Goal: Find specific page/section: Find specific page/section

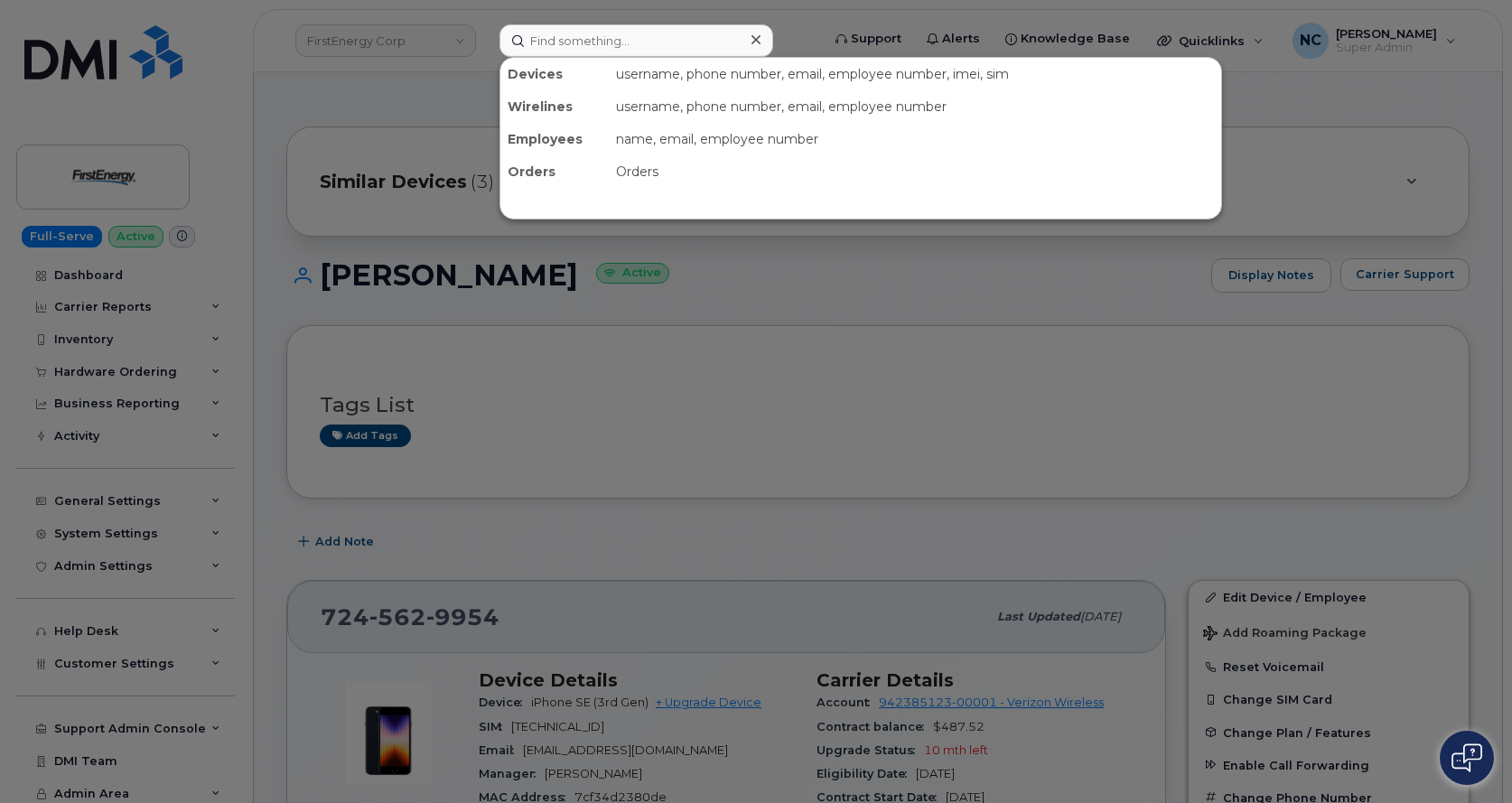
click at [695, 52] on input at bounding box center [636, 41] width 273 height 33
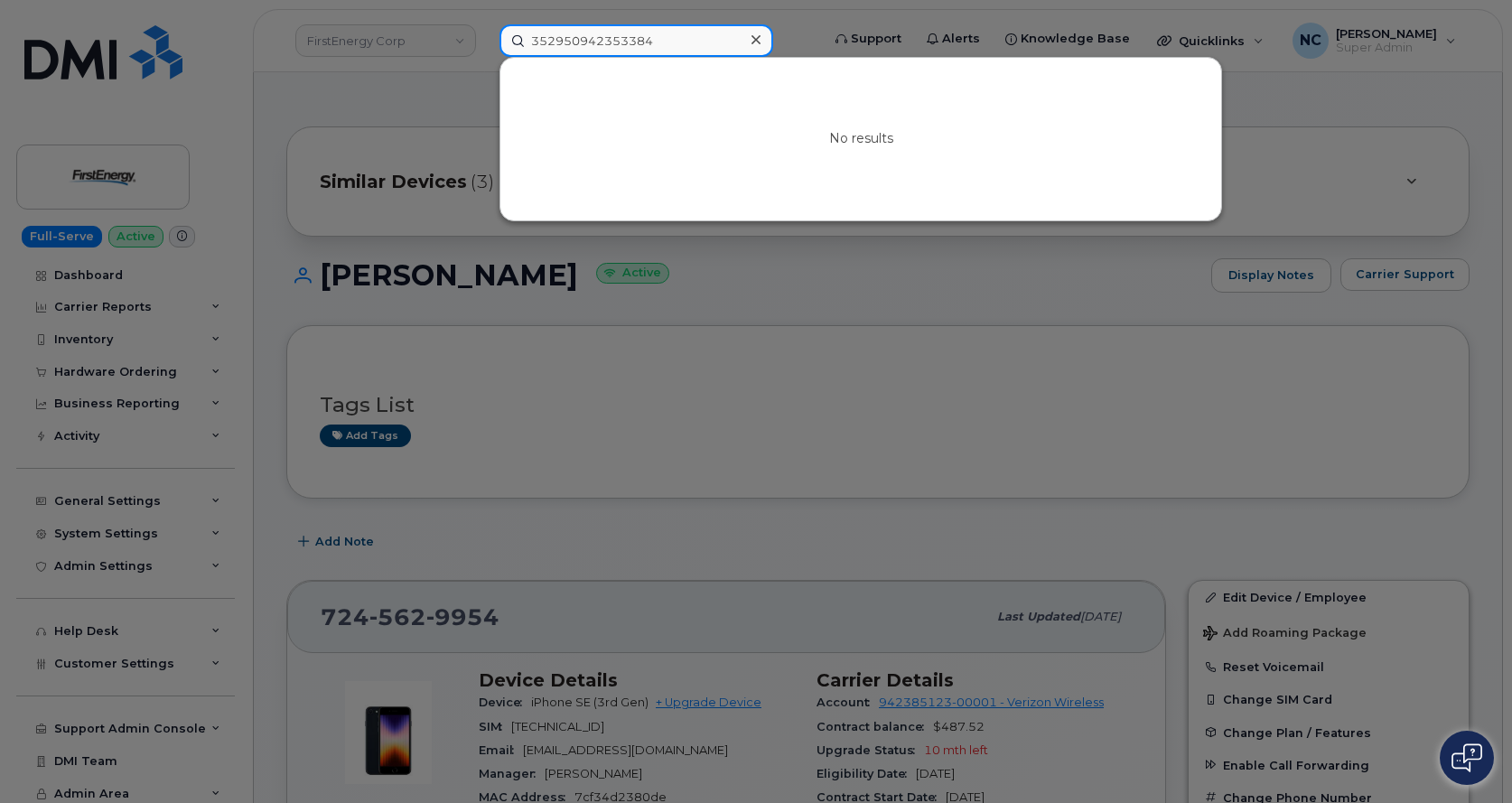
drag, startPoint x: 692, startPoint y: 46, endPoint x: 275, endPoint y: 35, distance: 417.1
click at [485, 39] on div "352950942353384 No results" at bounding box center [654, 41] width 338 height 33
paste input "30-618-8132"
type input "330-618-8132"
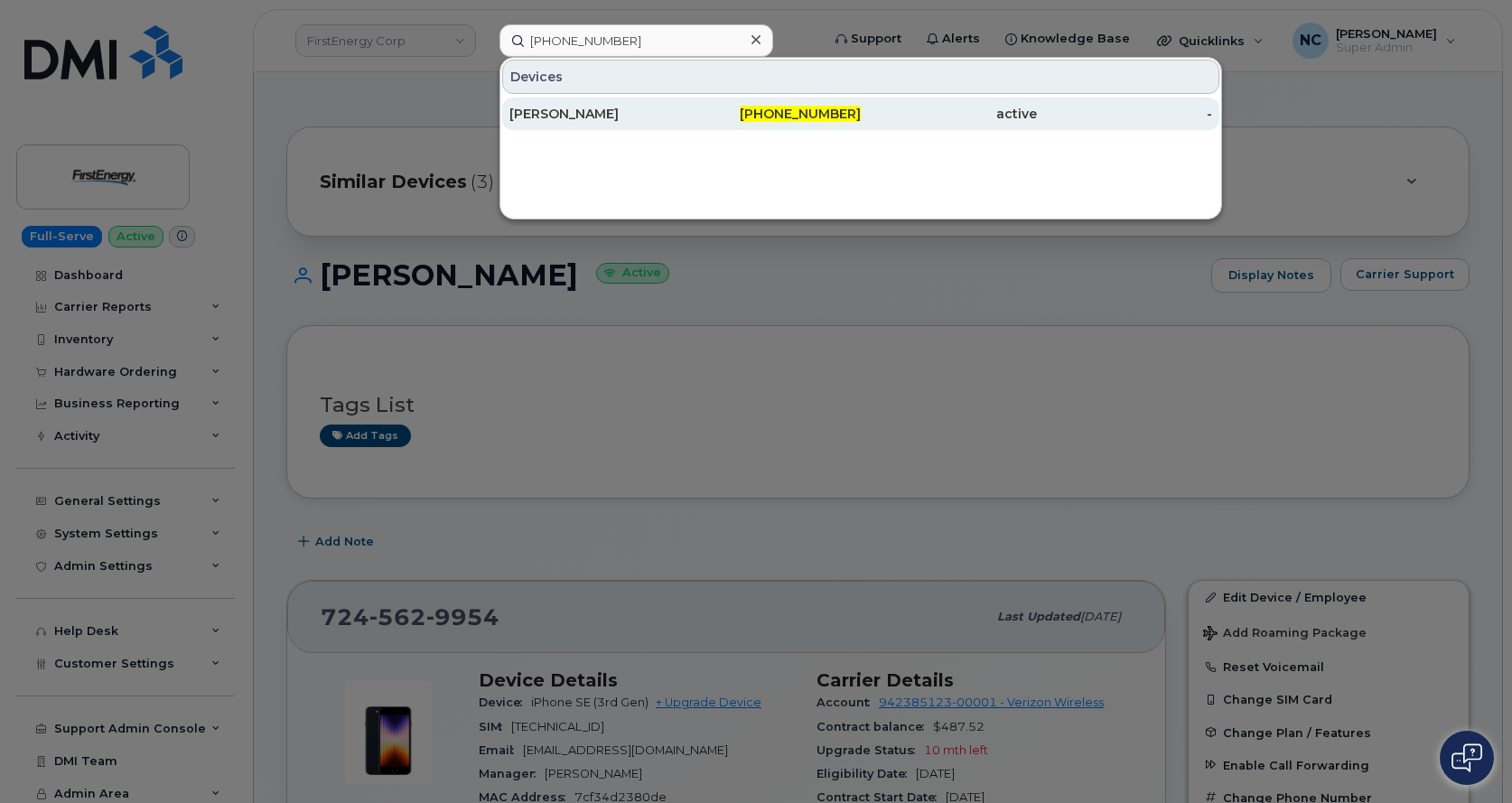
click at [734, 118] on div "330-618-8132" at bounding box center [774, 113] width 177 height 18
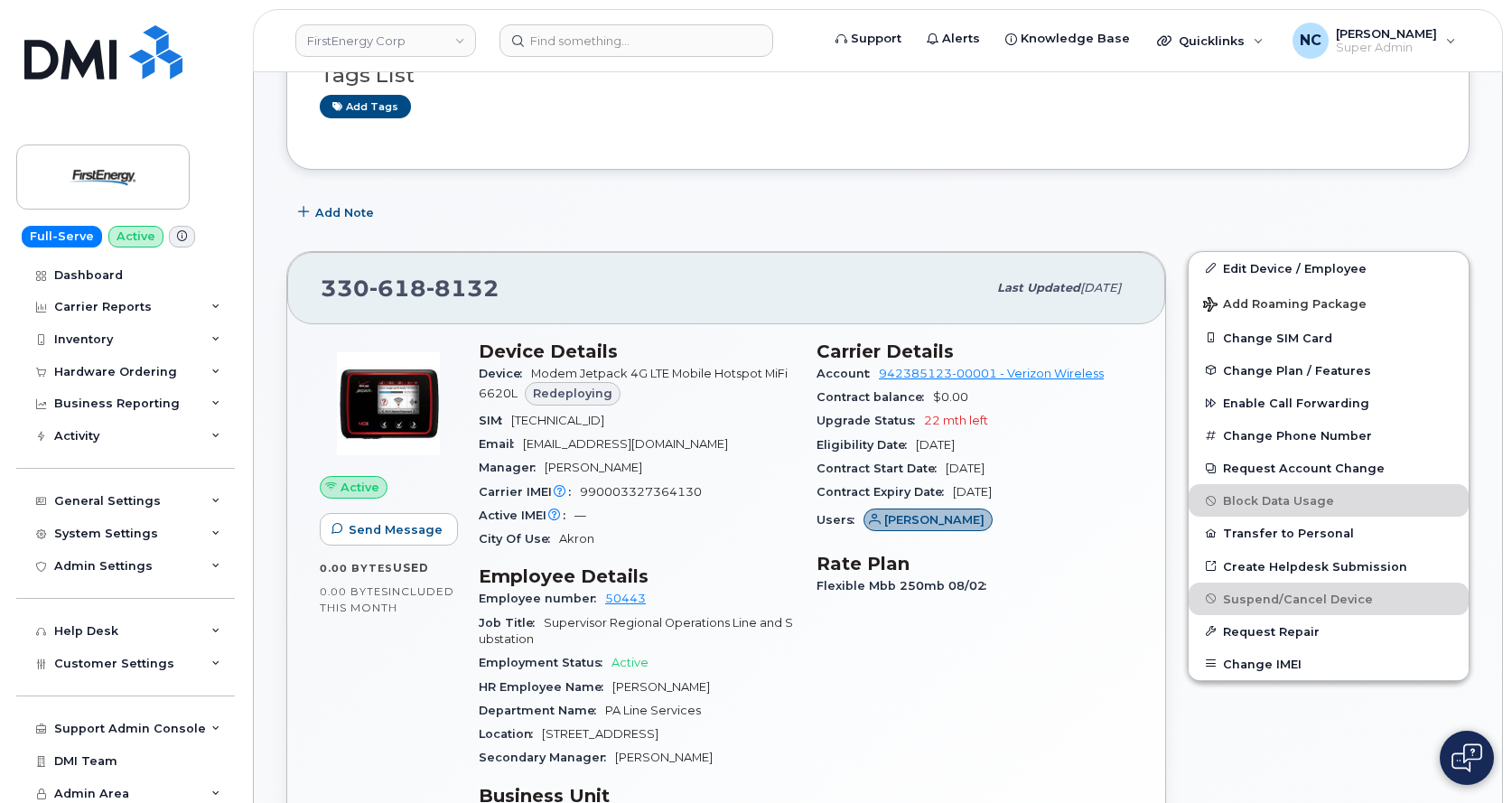
scroll to position [452, 0]
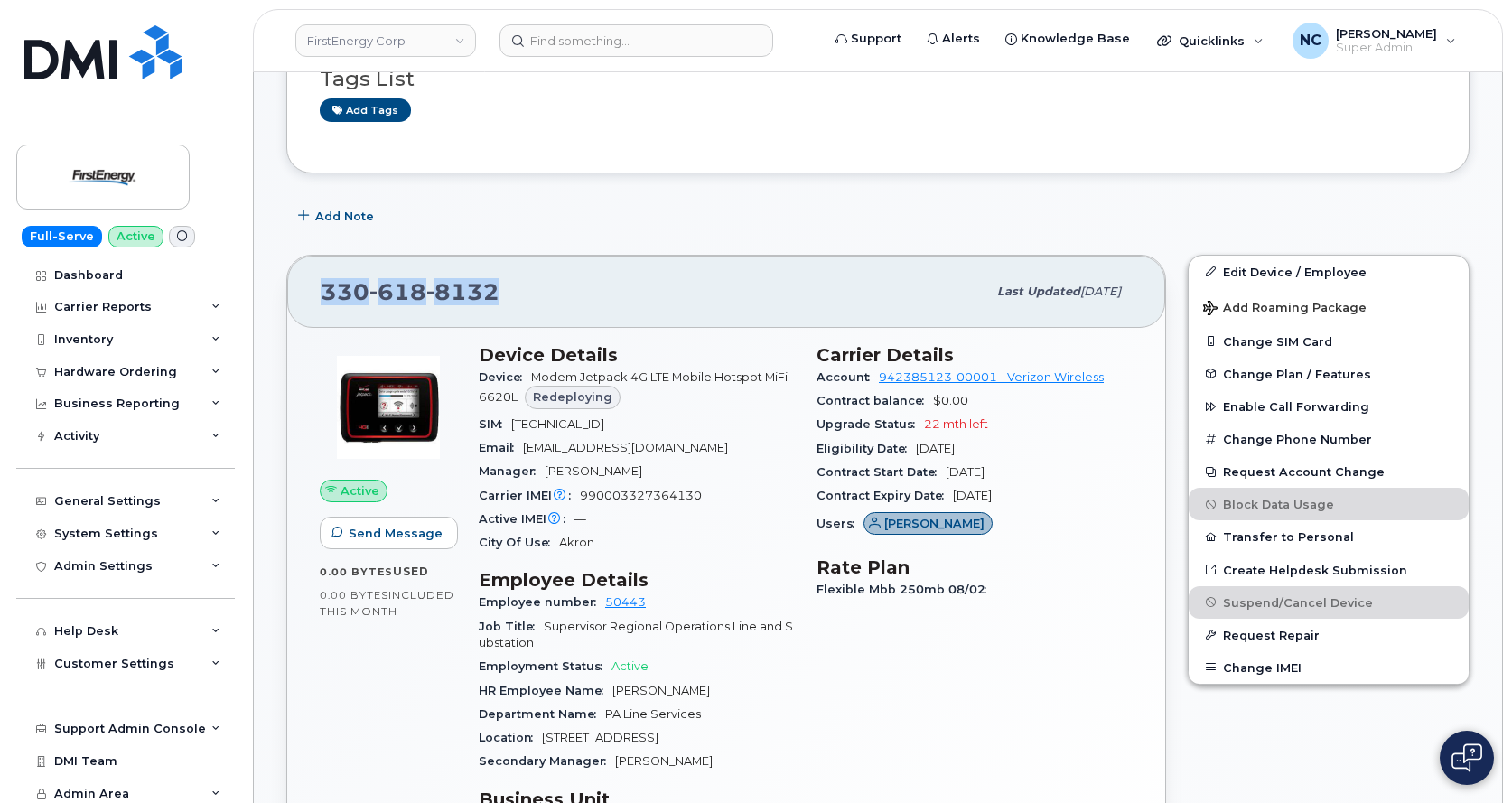
drag, startPoint x: 525, startPoint y: 293, endPoint x: 316, endPoint y: 284, distance: 209.2
click at [316, 284] on div "[PHONE_NUMBER] Last updated [DATE]" at bounding box center [725, 292] width 878 height 73
copy span "[PHONE_NUMBER]"
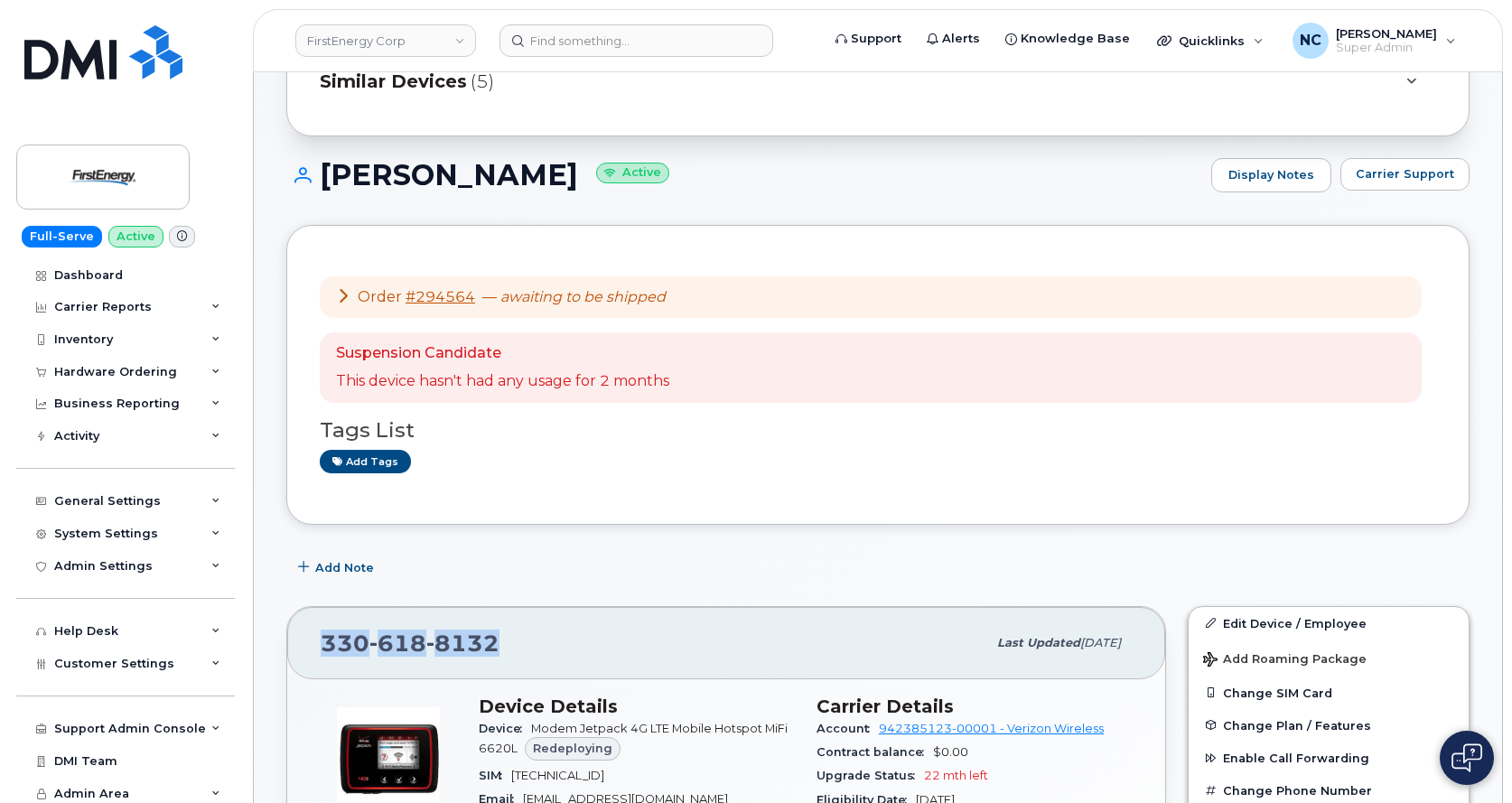
scroll to position [90, 0]
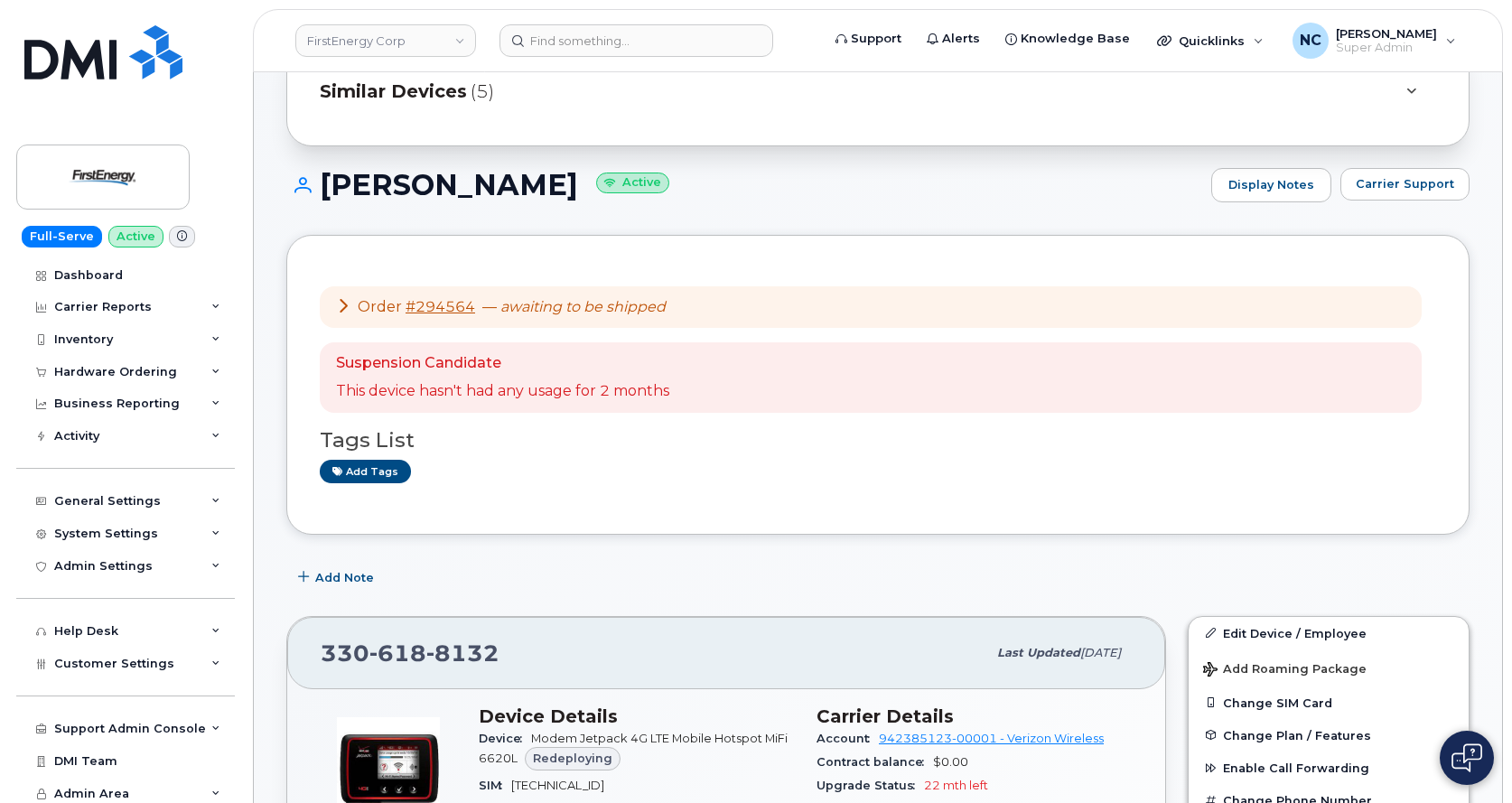
click at [696, 360] on div "Suspension Candidate This device hasn't had any usage for 2 months" at bounding box center [871, 377] width 1102 height 71
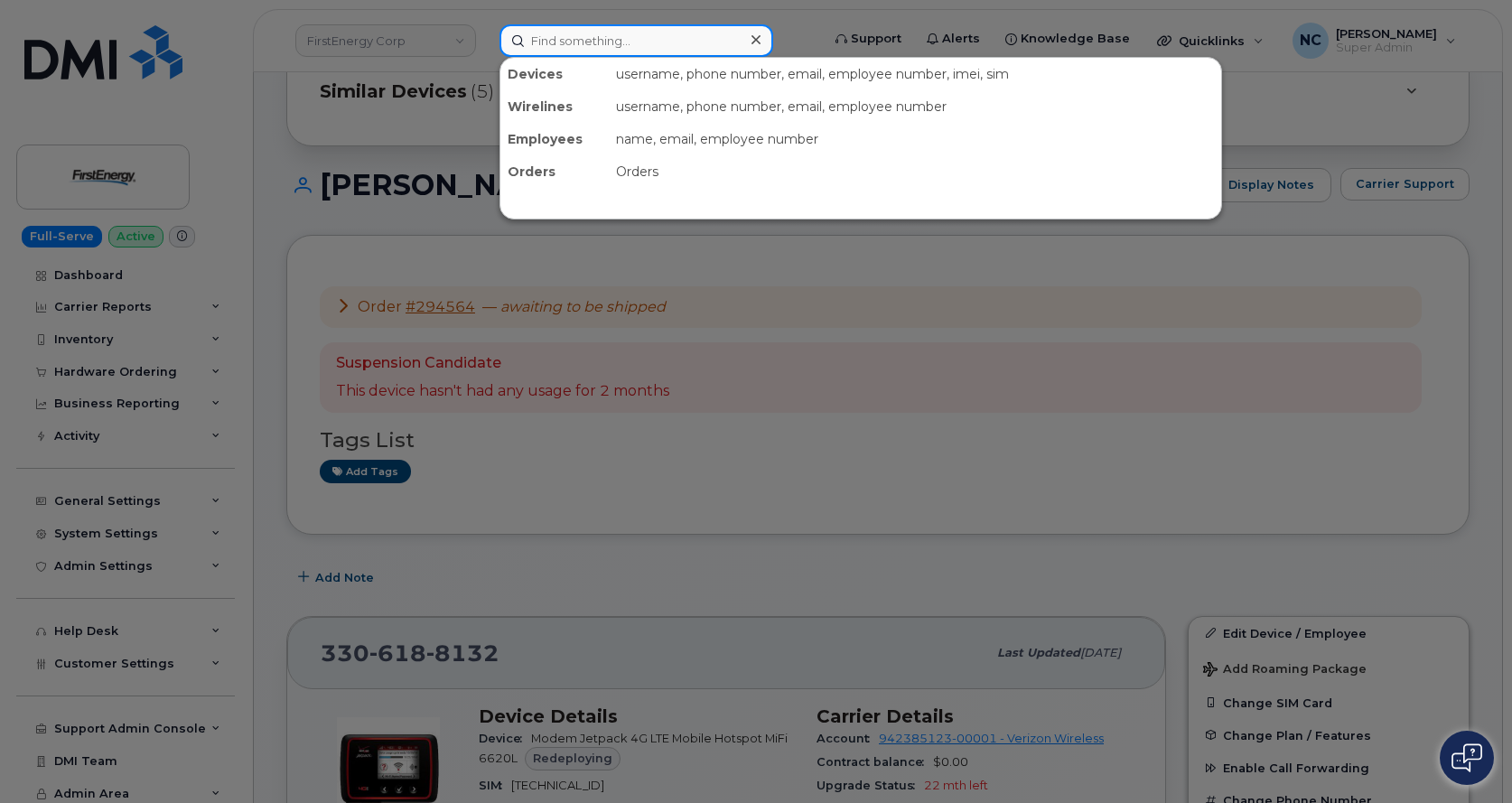
click at [578, 47] on input at bounding box center [636, 41] width 273 height 33
paste input "63937"
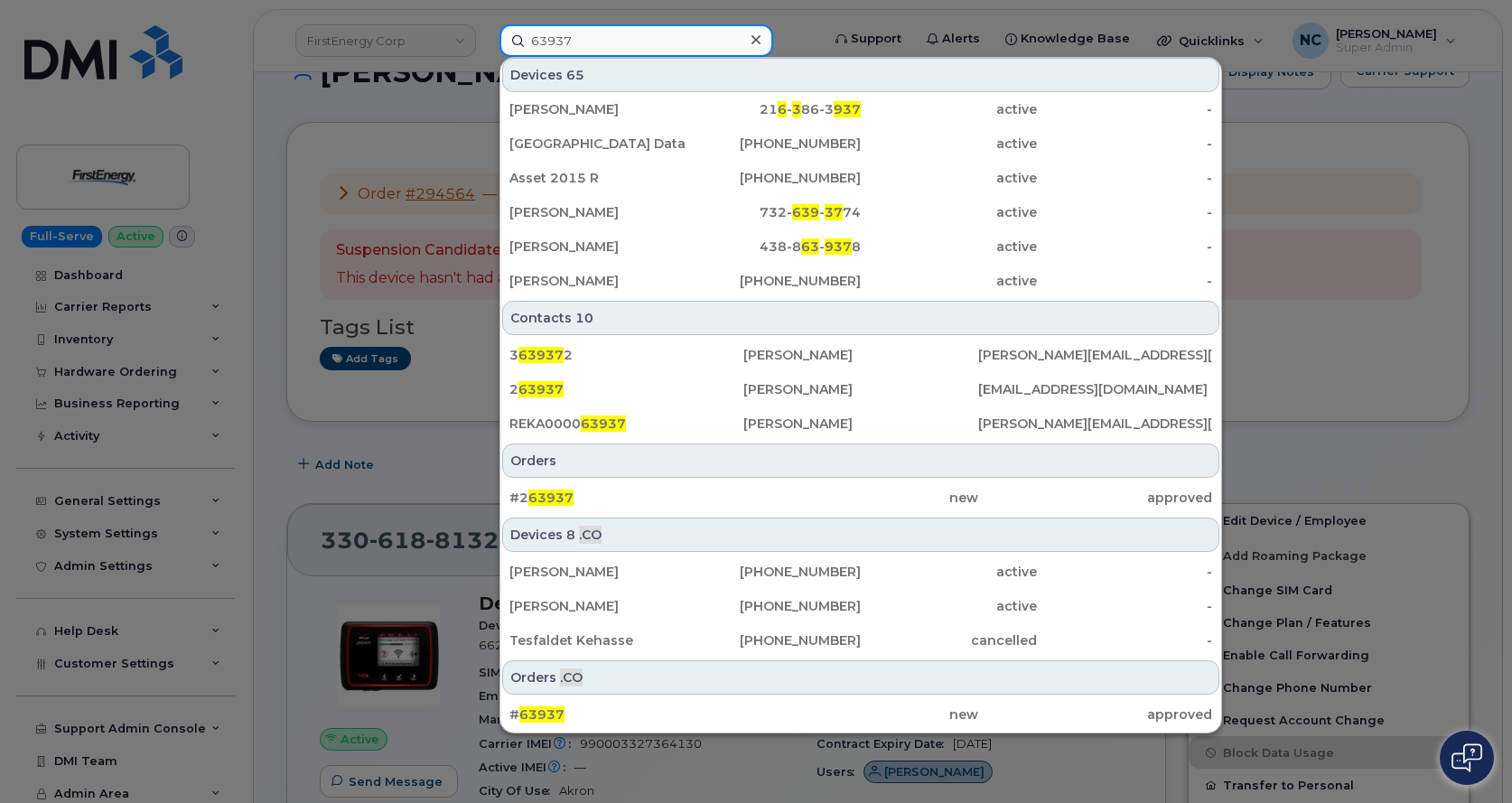
scroll to position [271, 0]
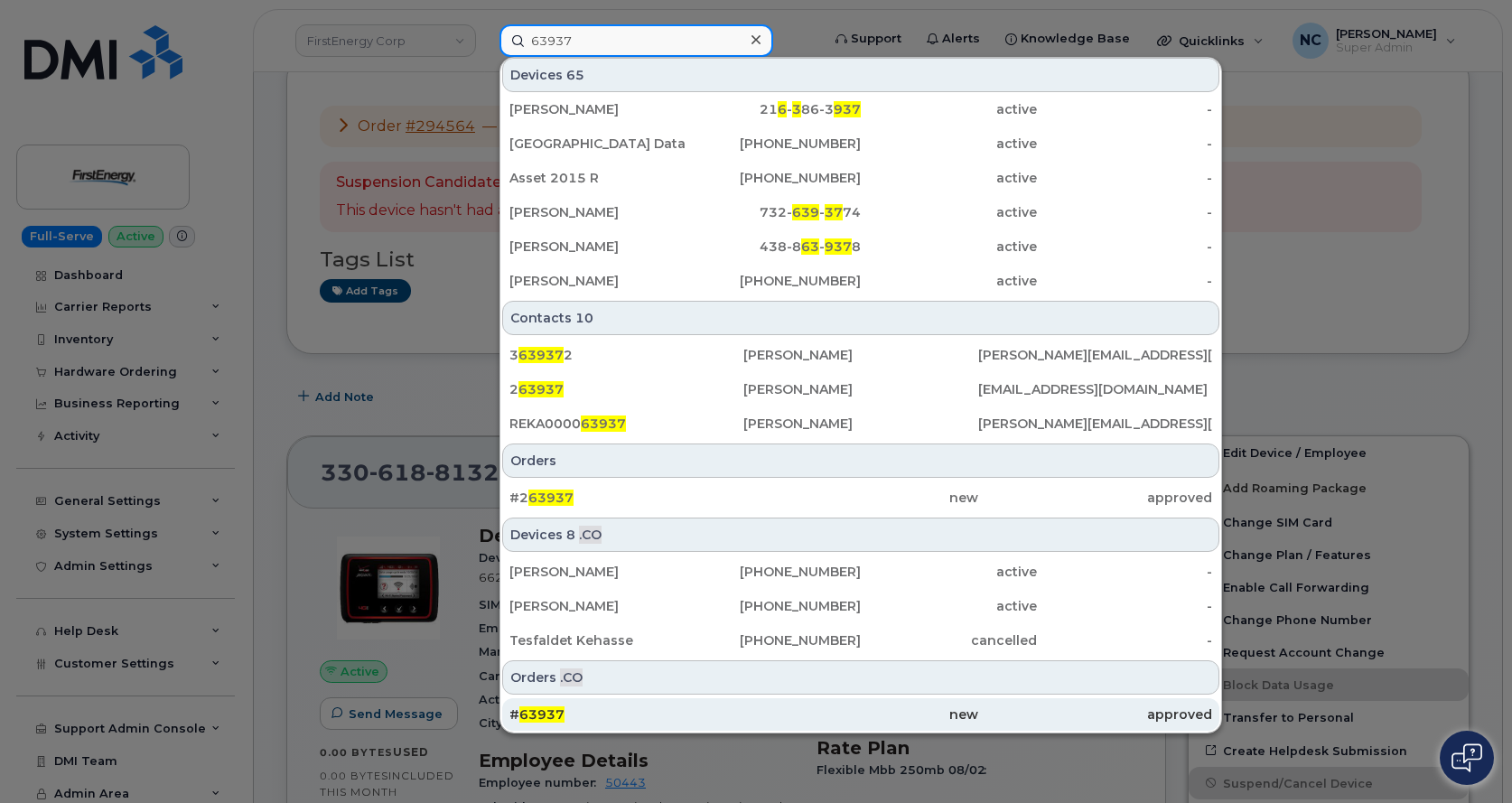
type input "63937"
click at [573, 714] on div "# 63937" at bounding box center [626, 714] width 234 height 18
